Goal: Task Accomplishment & Management: Manage account settings

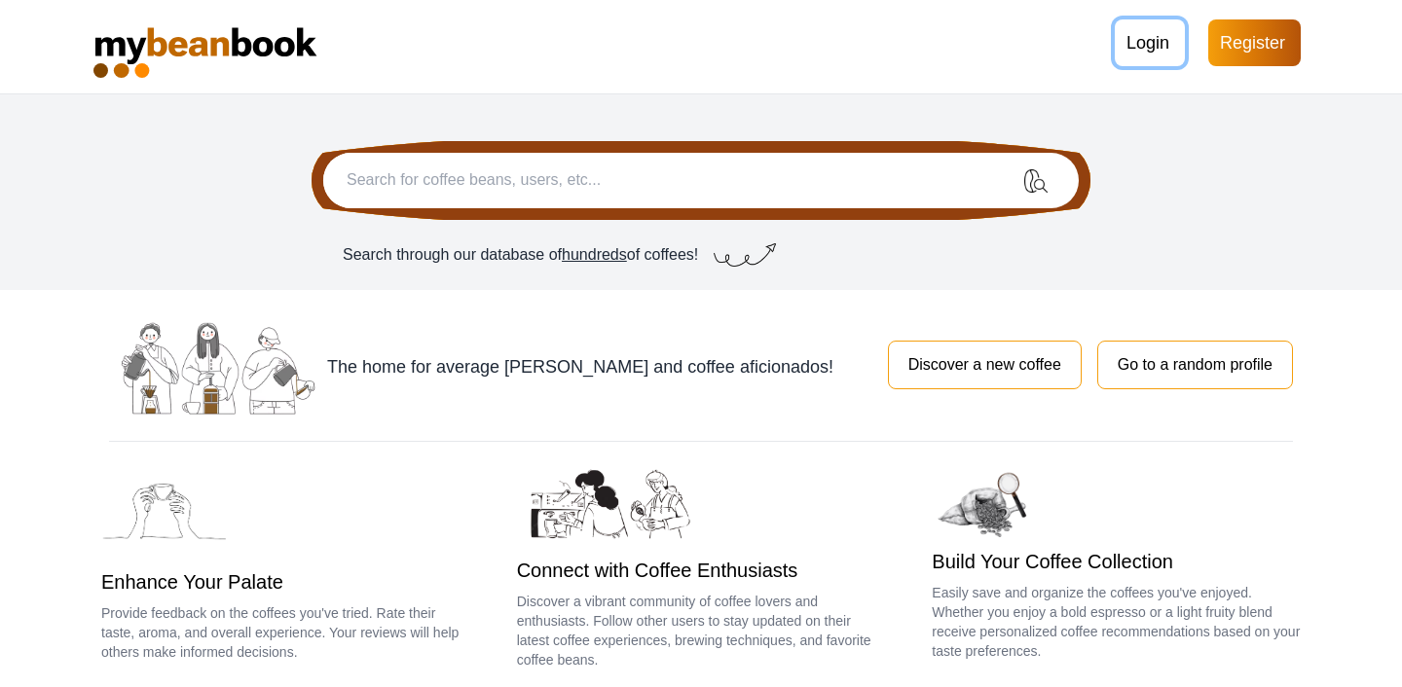
click at [1130, 31] on button "Login" at bounding box center [1149, 42] width 70 height 47
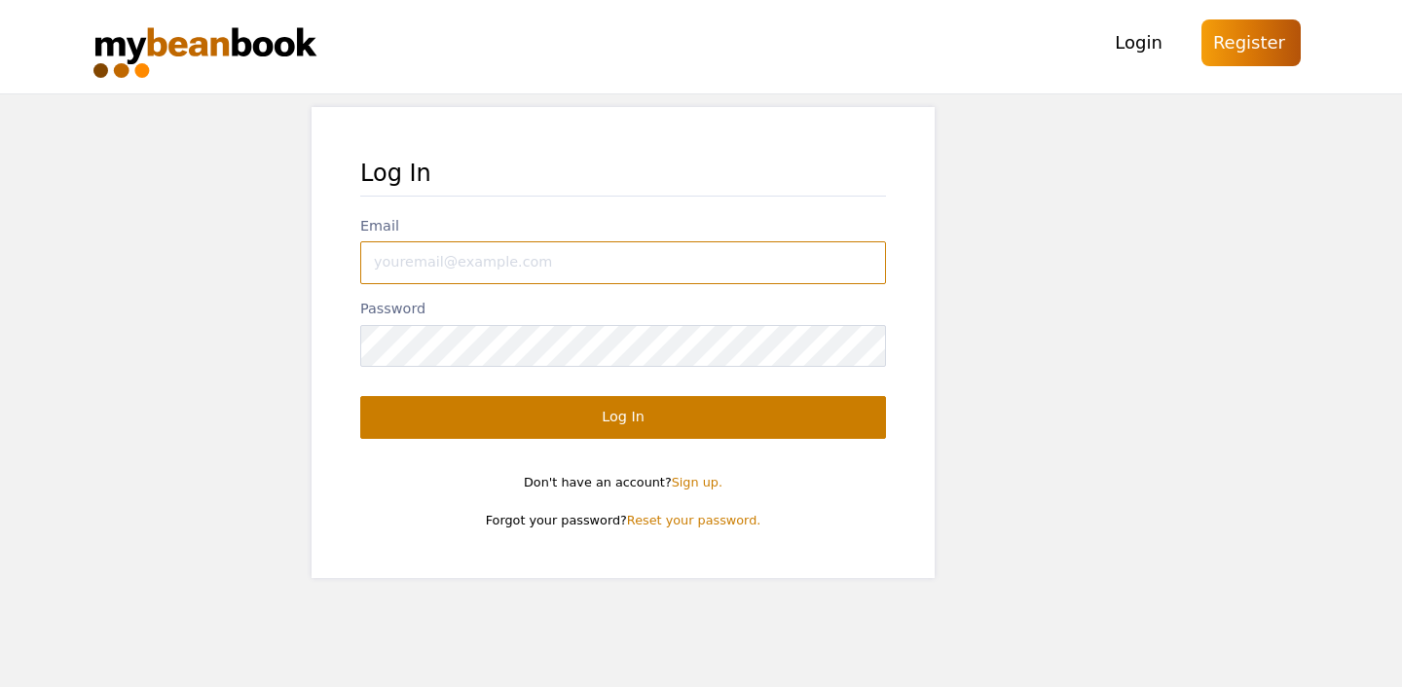
click at [659, 264] on input "Email" at bounding box center [623, 262] width 526 height 43
type input "bhatt.aniket@gmail.com"
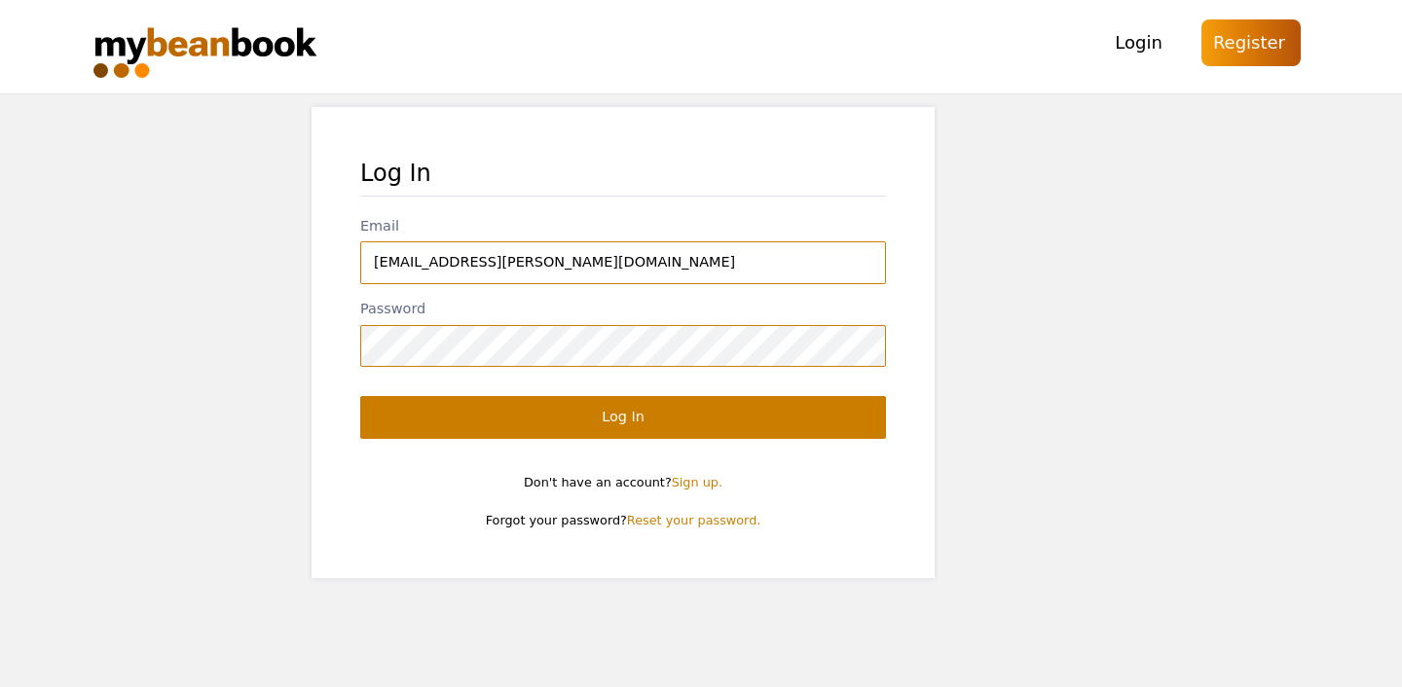
click at [360, 396] on input "Log In" at bounding box center [623, 417] width 526 height 43
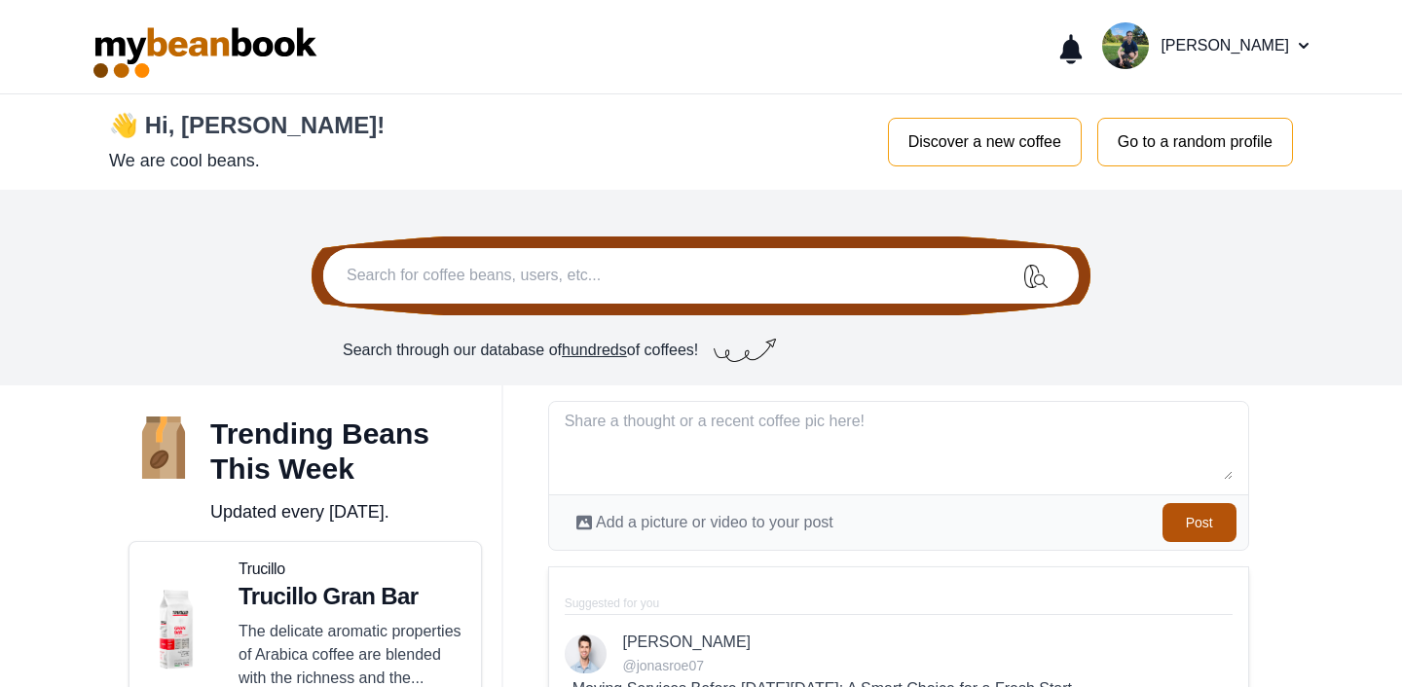
click at [1081, 53] on icon "button" at bounding box center [1070, 48] width 21 height 29
click at [1230, 46] on button "Open user menu [PERSON_NAME]" at bounding box center [1205, 45] width 206 height 47
